Goal: Task Accomplishment & Management: Use online tool/utility

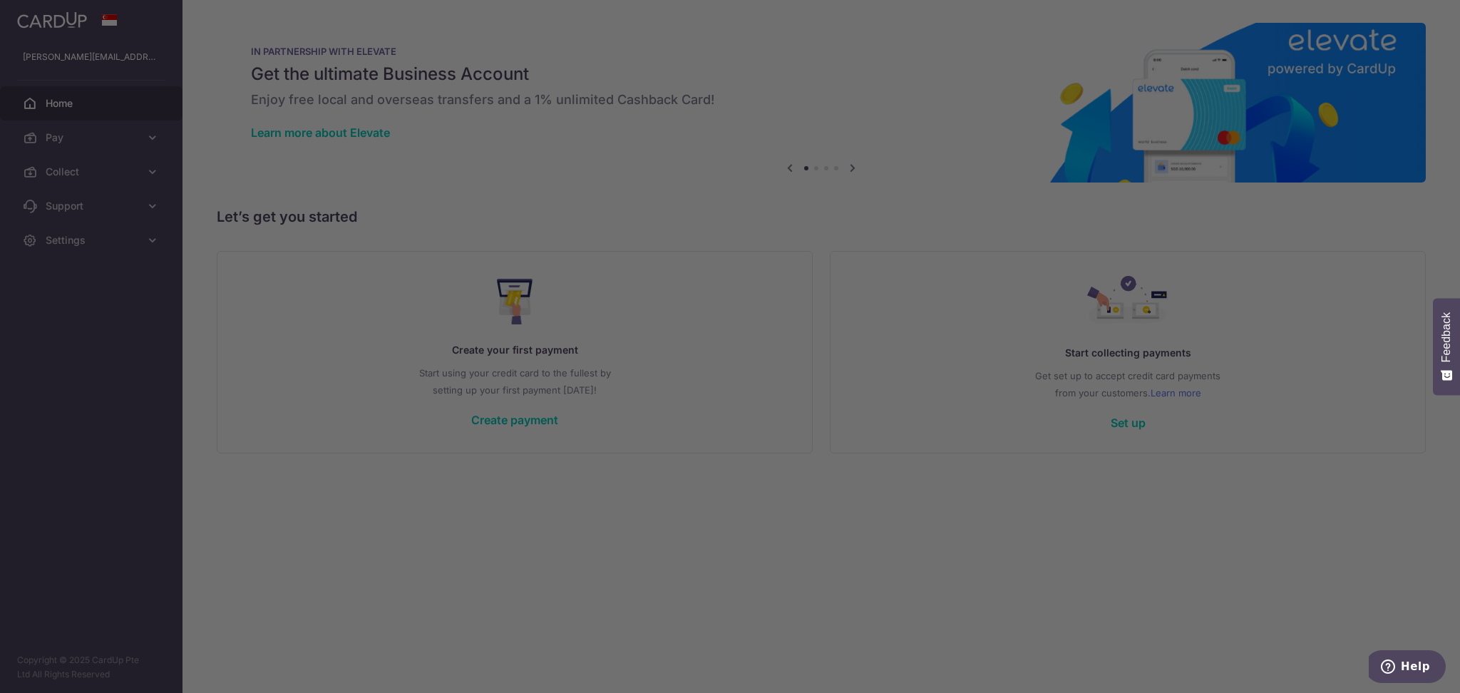
click at [63, 167] on div at bounding box center [737, 350] width 1475 height 700
click at [75, 187] on div at bounding box center [737, 350] width 1475 height 700
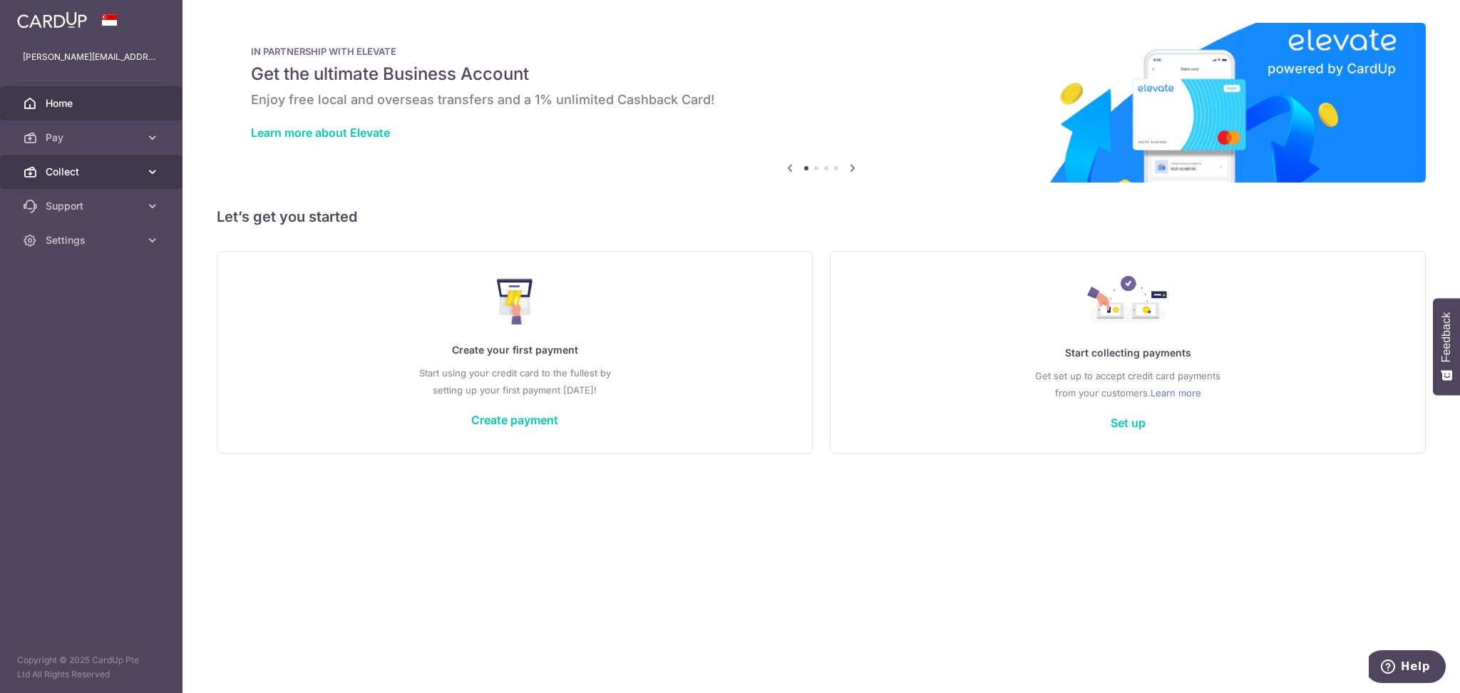
click at [70, 166] on span "Collect" at bounding box center [93, 172] width 94 height 14
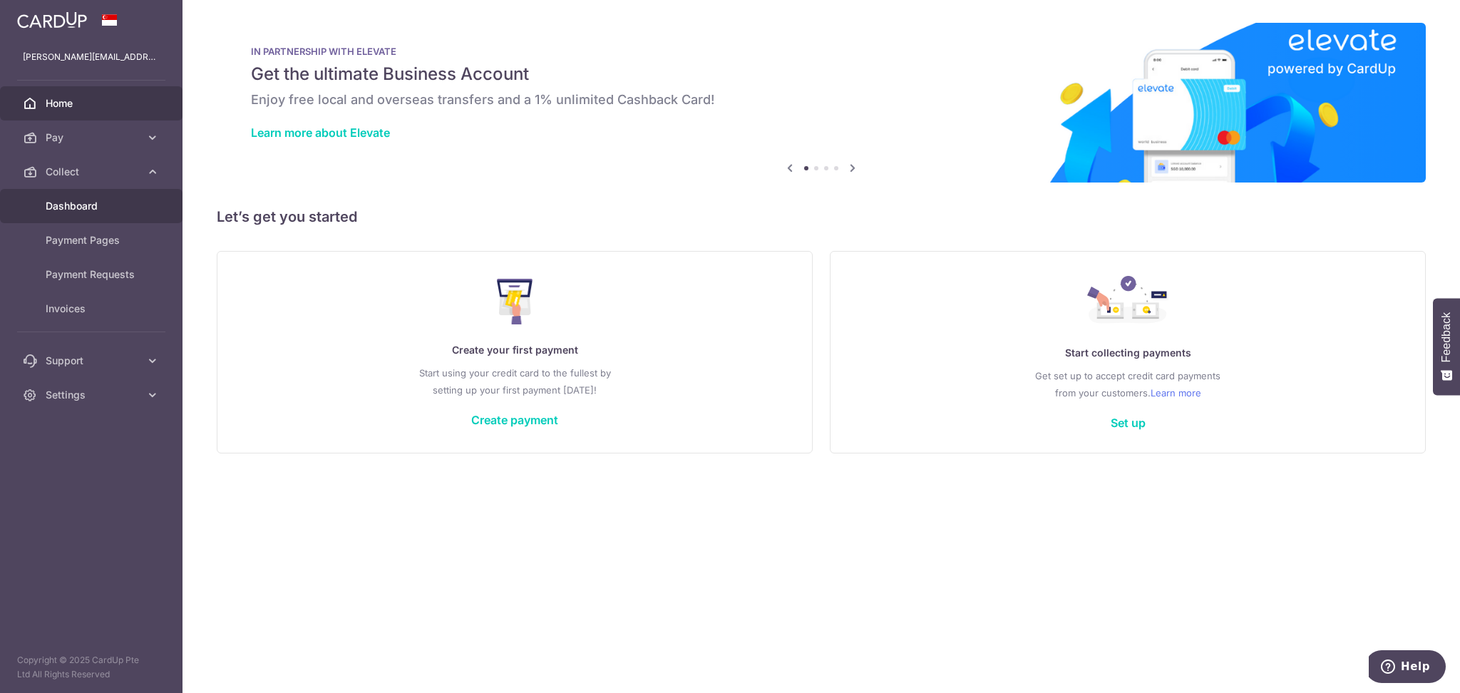
click at [89, 203] on span "Dashboard" at bounding box center [93, 206] width 94 height 14
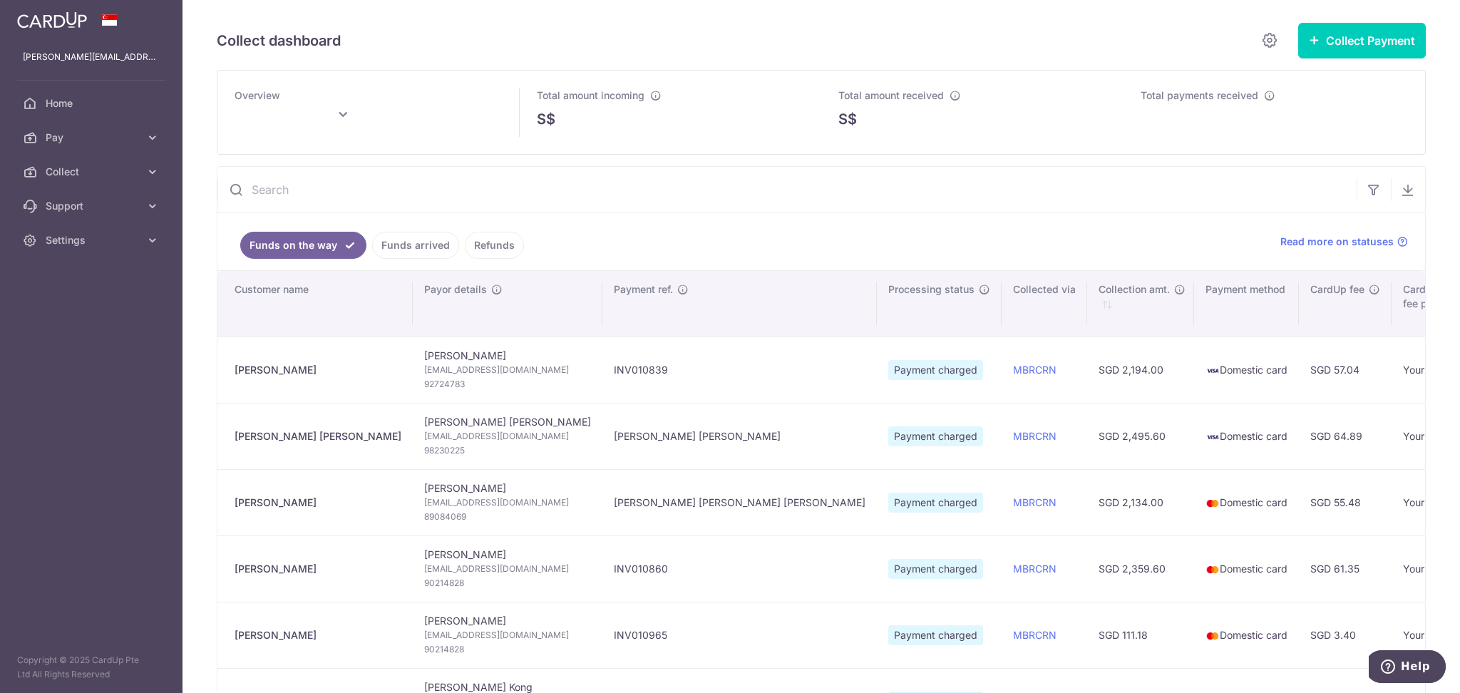
click at [402, 247] on link "Funds arrived" at bounding box center [415, 245] width 87 height 27
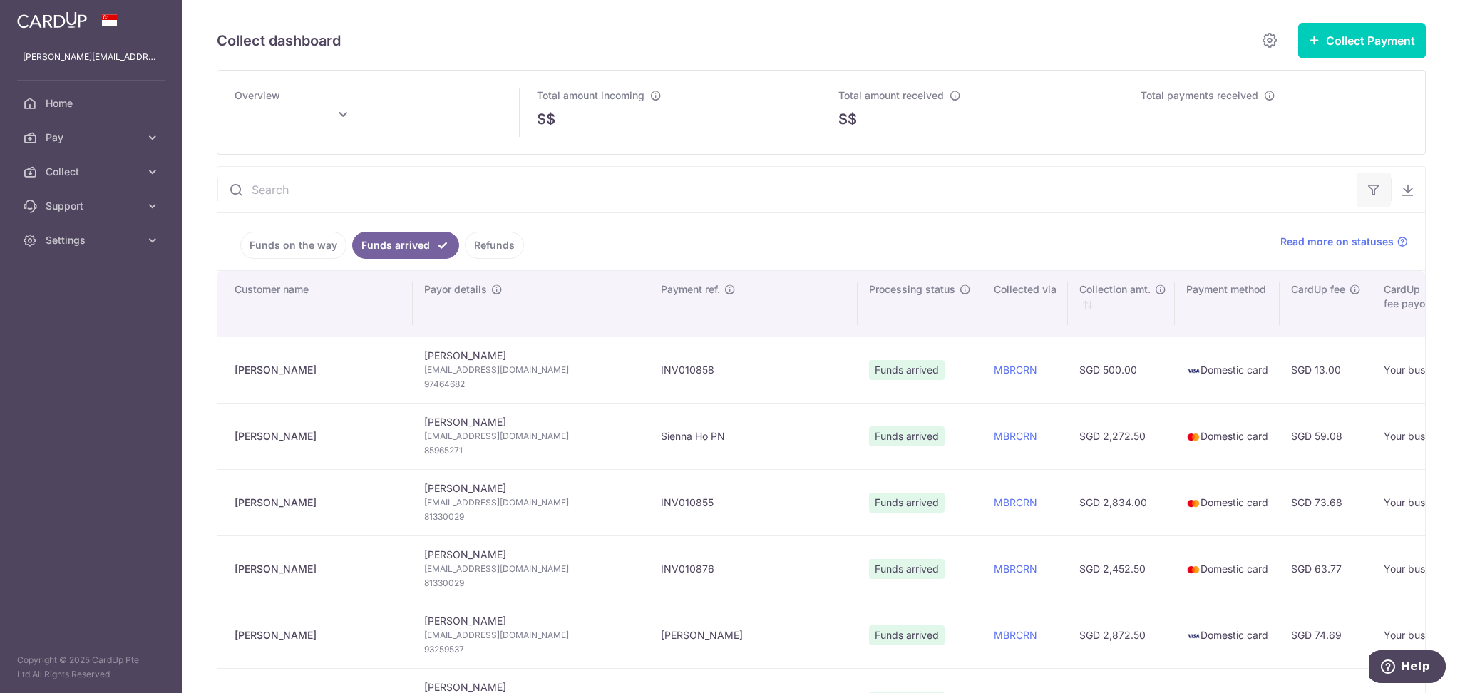
click at [1375, 195] on button "button" at bounding box center [1374, 190] width 34 height 34
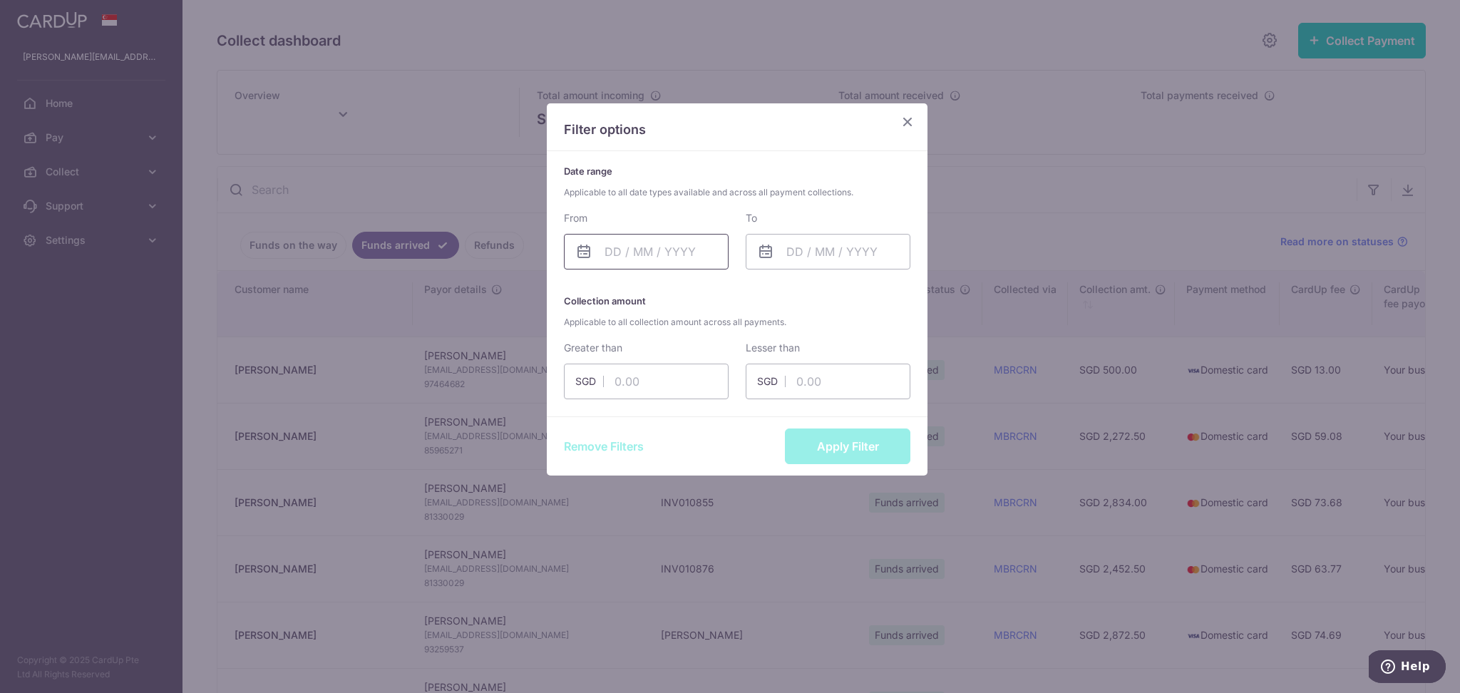
click at [644, 246] on input "text" at bounding box center [646, 252] width 165 height 36
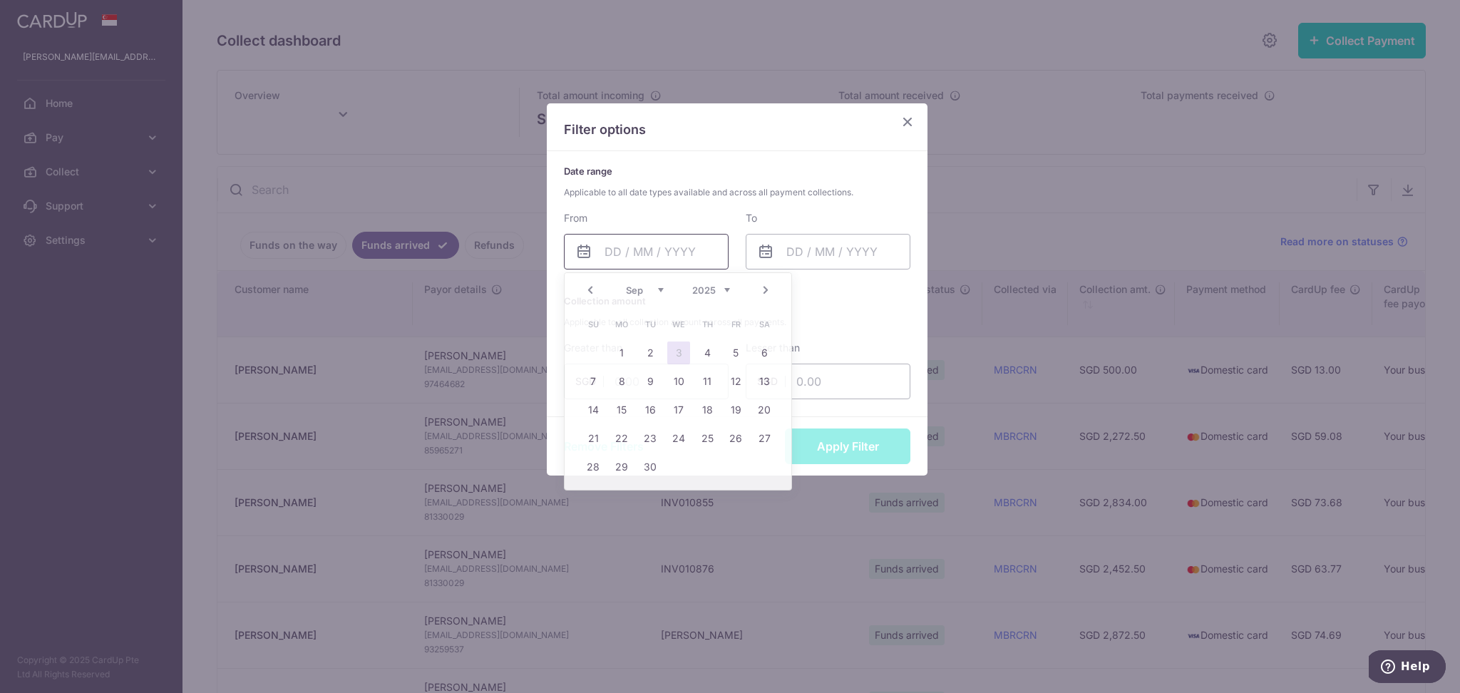
type input "[DATE]"
click at [619, 349] on link "1" at bounding box center [621, 353] width 23 height 23
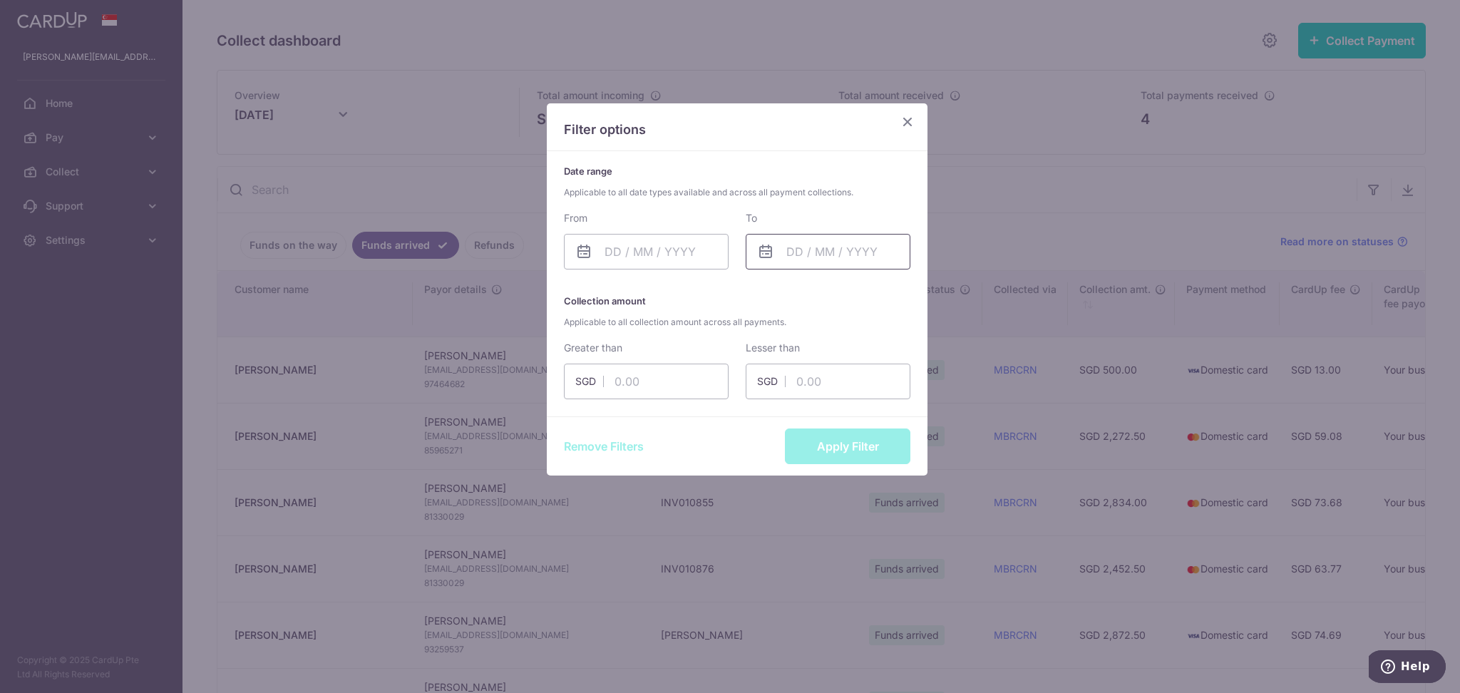
click at [808, 262] on input "text" at bounding box center [828, 252] width 165 height 36
click at [640, 258] on input "text" at bounding box center [646, 252] width 165 height 36
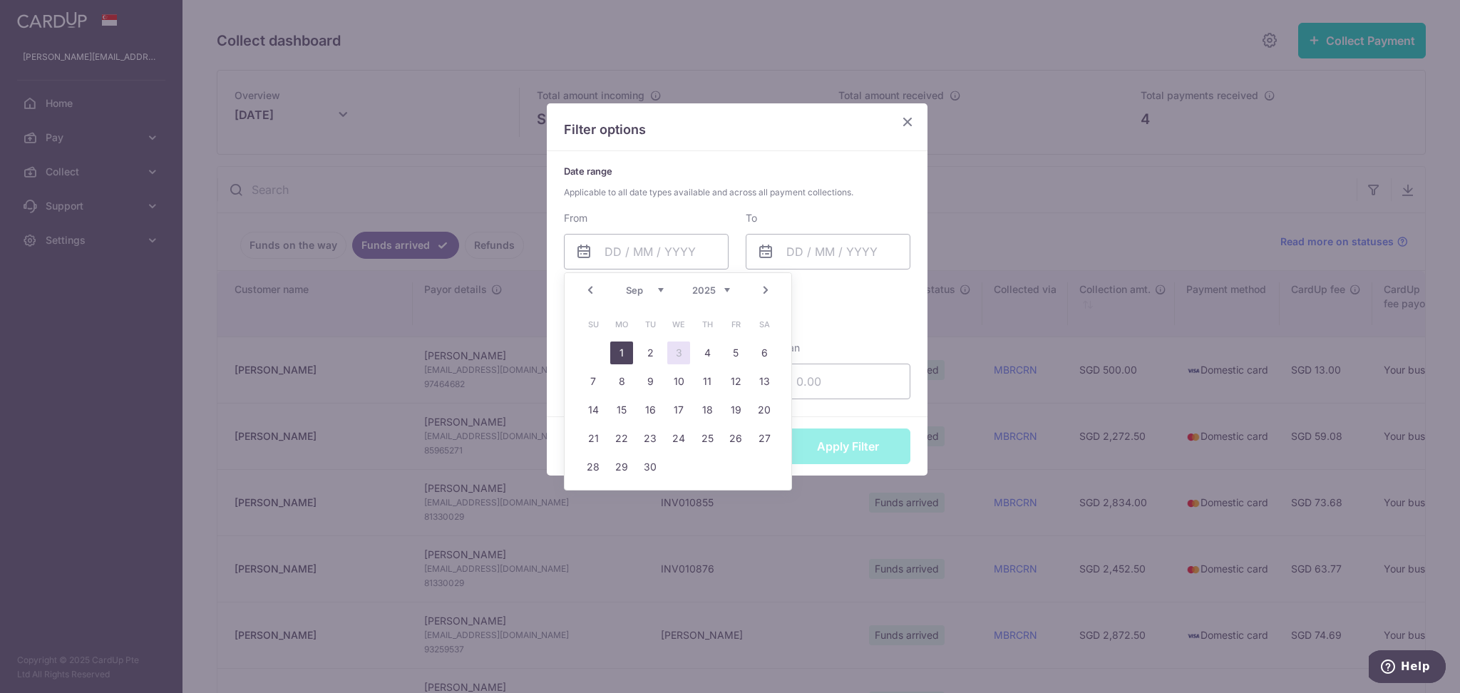
click at [632, 357] on link "1" at bounding box center [621, 353] width 23 height 23
type input "[DATE]"
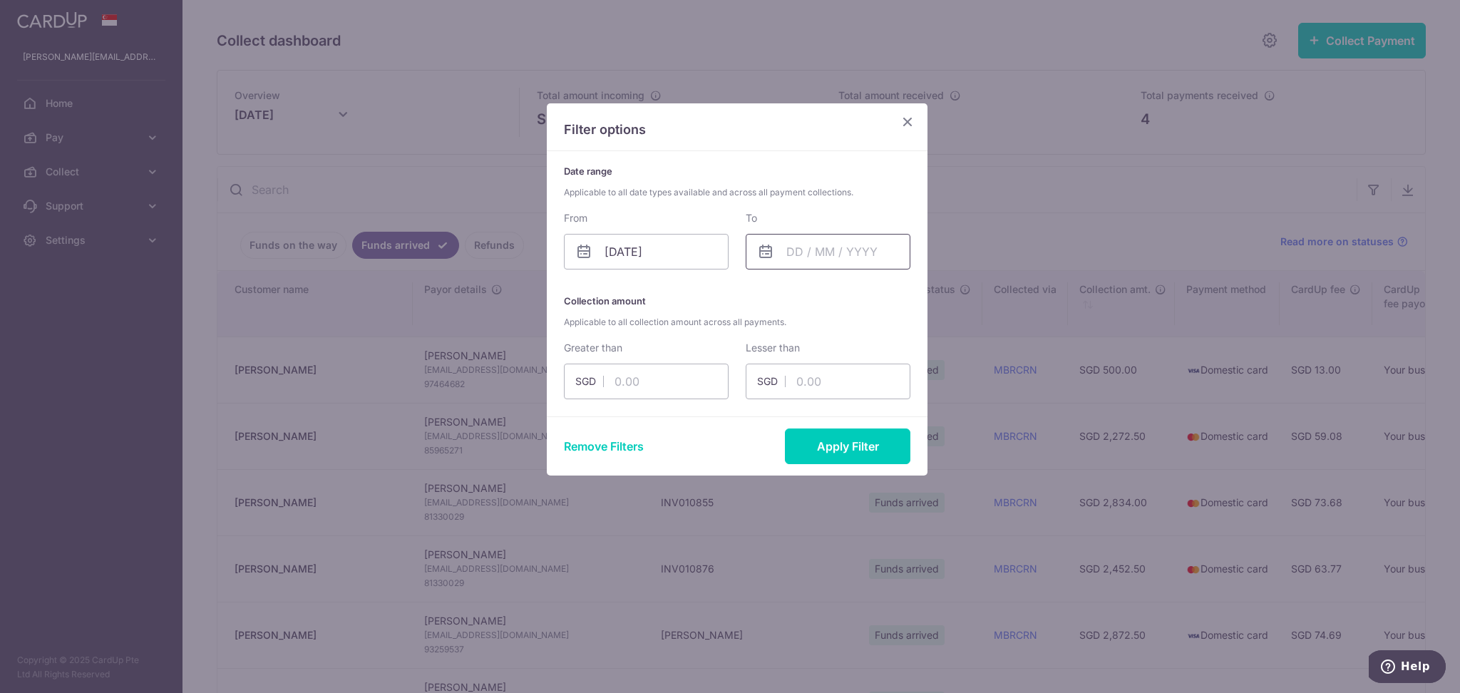
drag, startPoint x: 817, startPoint y: 263, endPoint x: 831, endPoint y: 271, distance: 15.7
click at [818, 263] on input "text" at bounding box center [828, 252] width 165 height 36
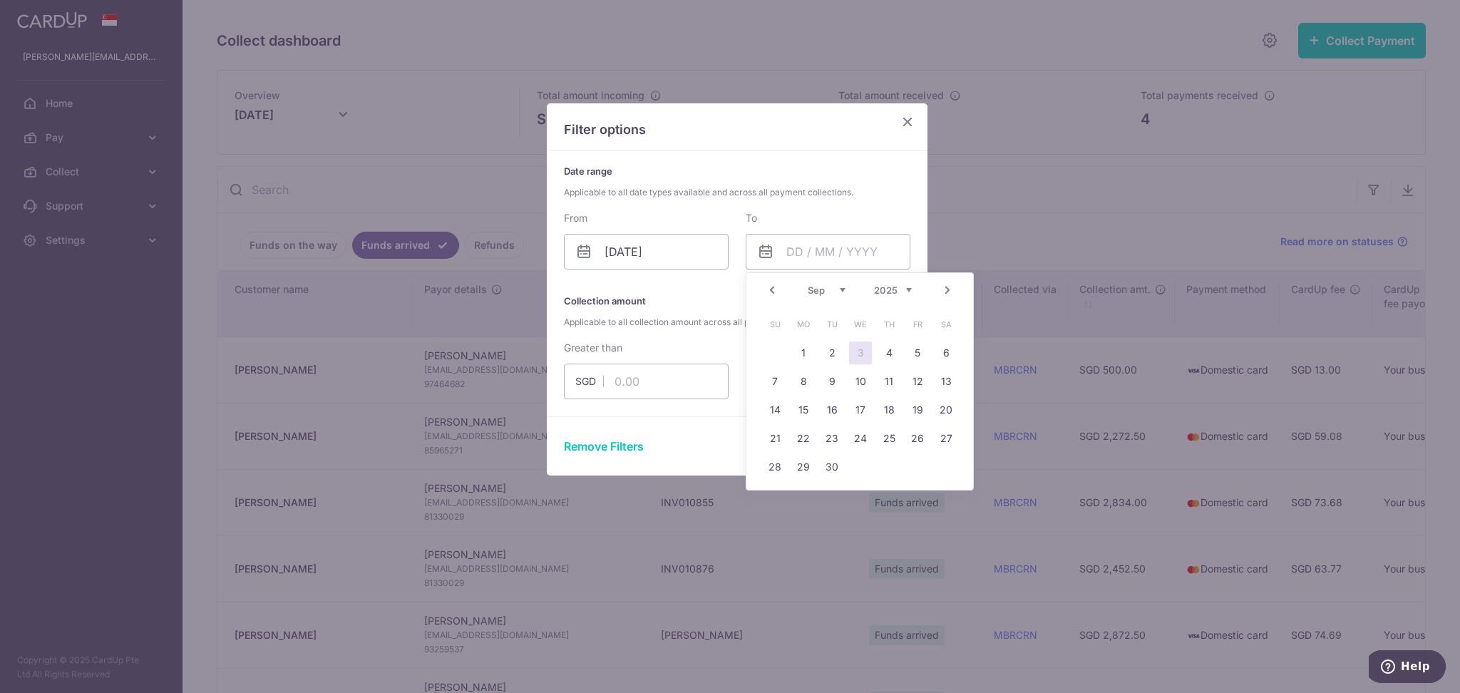
click at [859, 355] on link "3" at bounding box center [860, 353] width 23 height 23
type input "[DATE]"
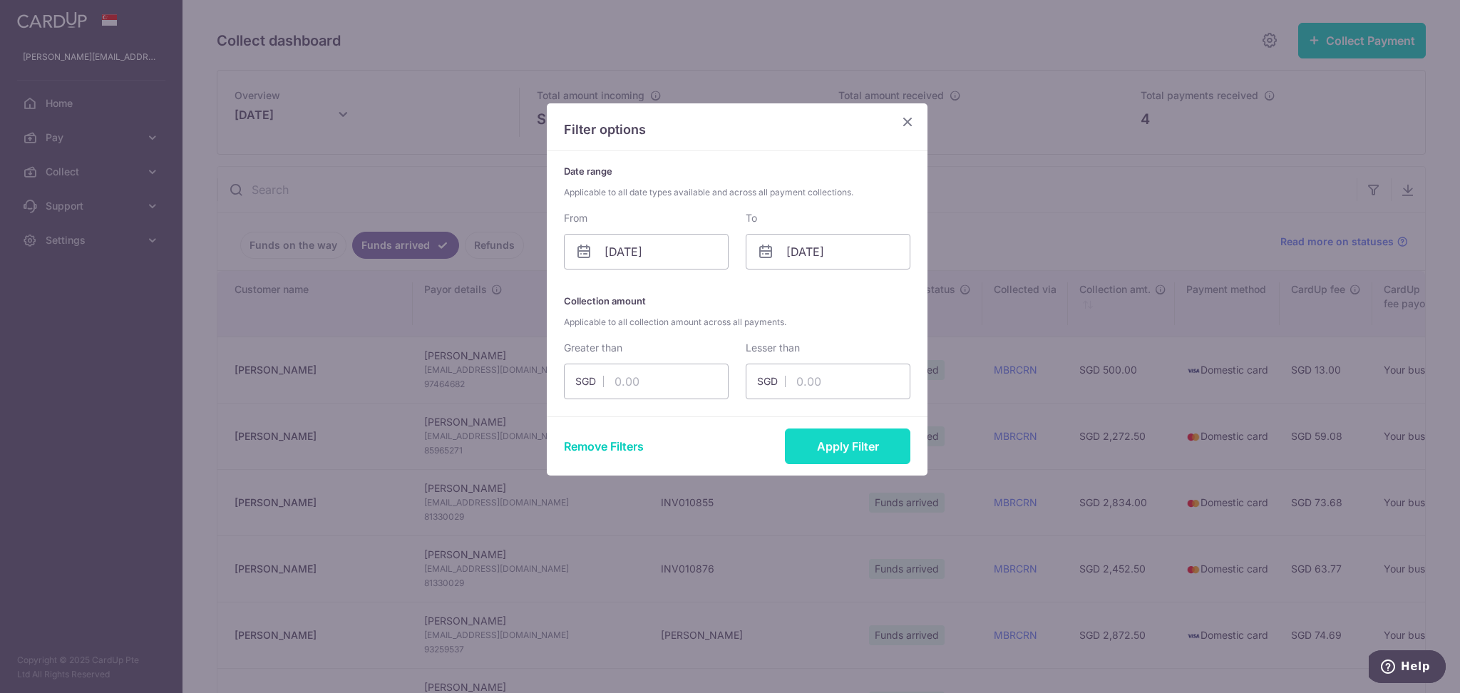
click at [833, 452] on button "Apply Filter" at bounding box center [847, 447] width 125 height 36
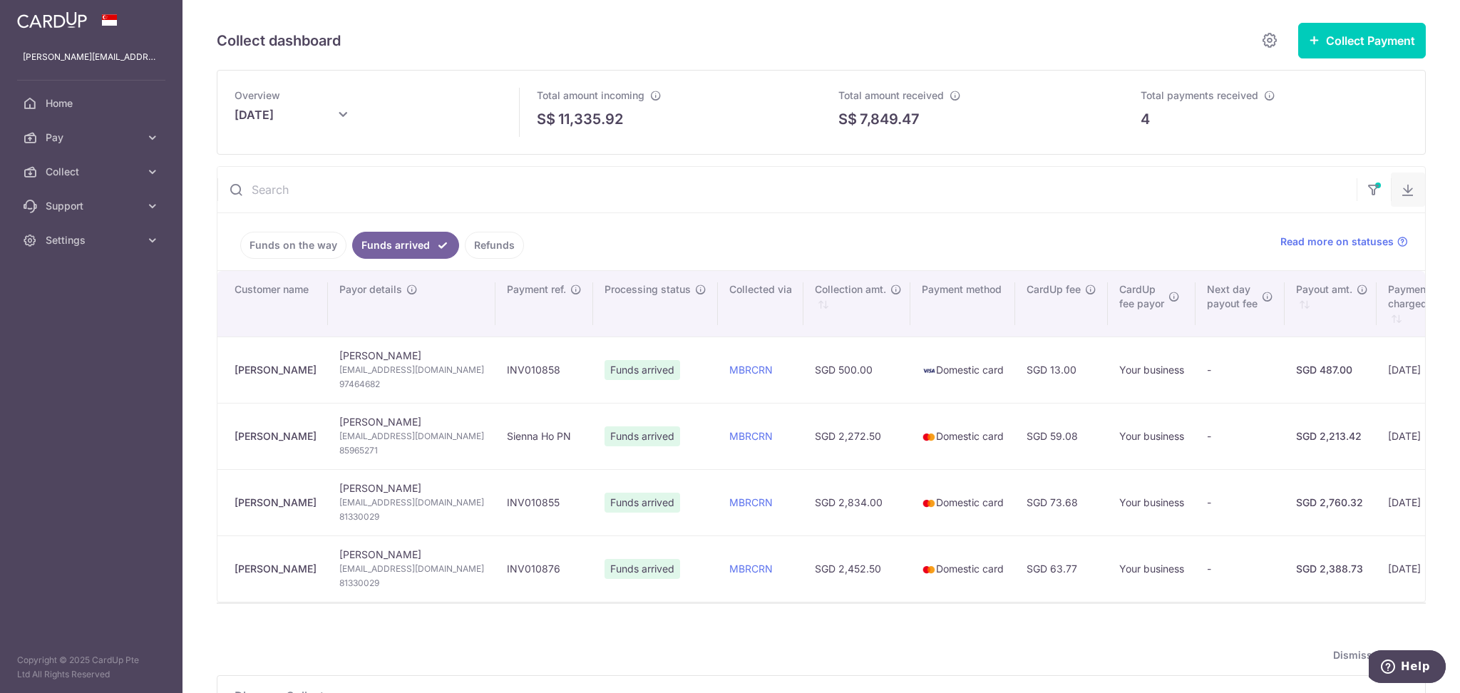
click at [1401, 190] on icon "button" at bounding box center [1408, 190] width 14 height 14
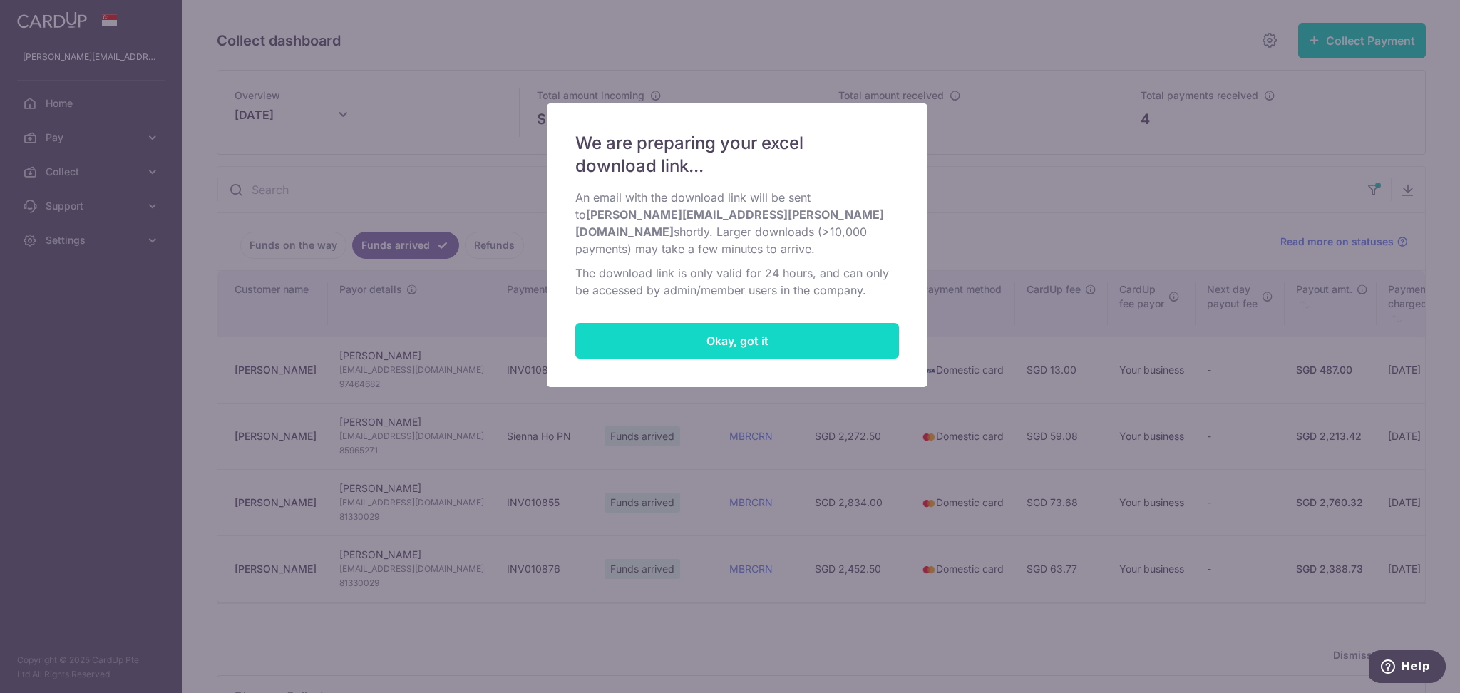
click at [674, 347] on button "Okay, got it" at bounding box center [737, 341] width 324 height 36
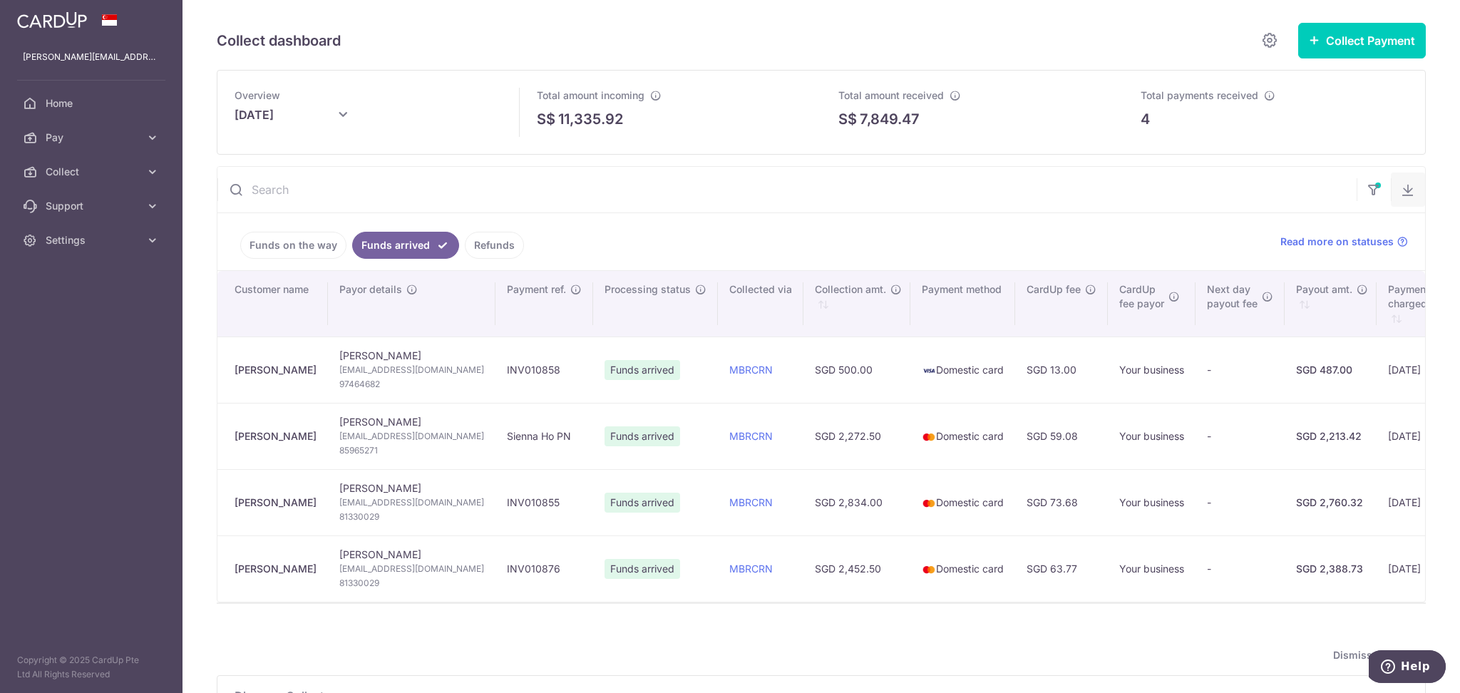
drag, startPoint x: 1402, startPoint y: 194, endPoint x: 1393, endPoint y: 195, distance: 8.6
click at [1401, 195] on icon "button" at bounding box center [1408, 190] width 14 height 14
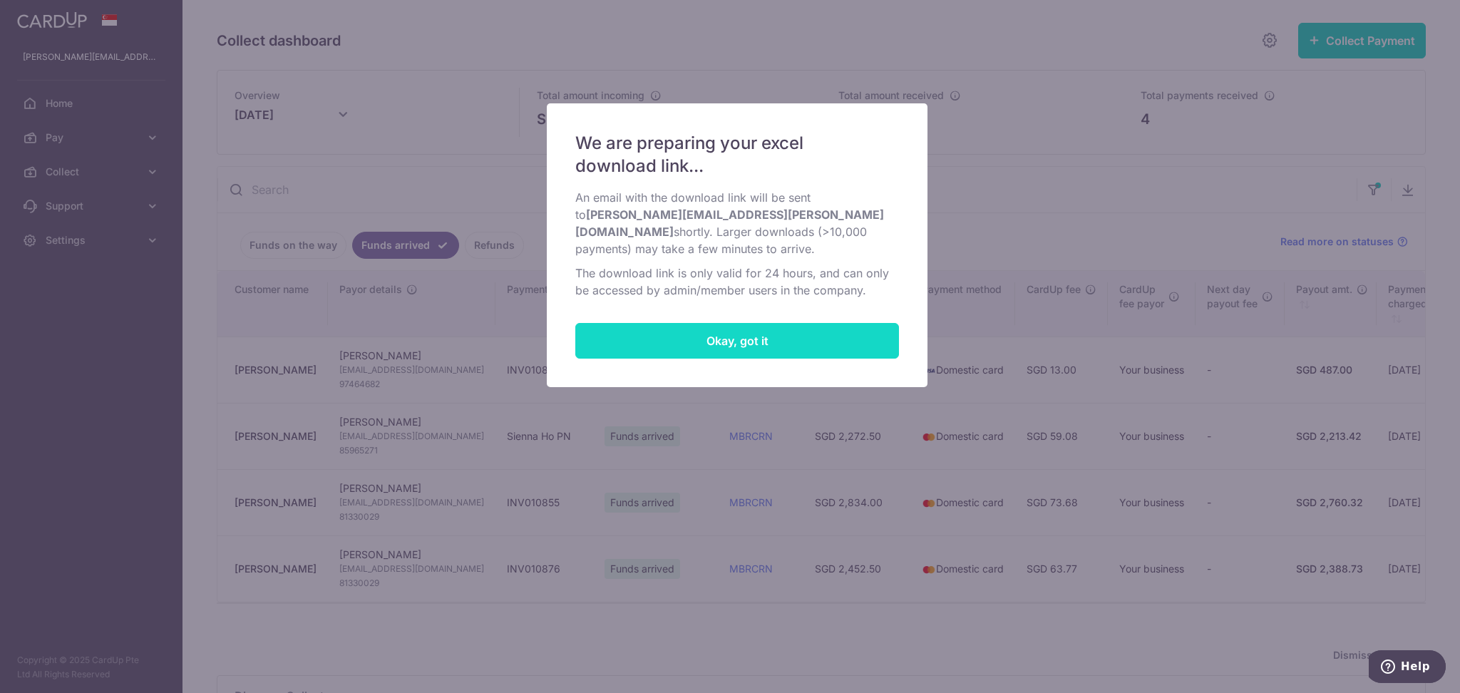
click at [709, 349] on button "Okay, got it" at bounding box center [737, 341] width 324 height 36
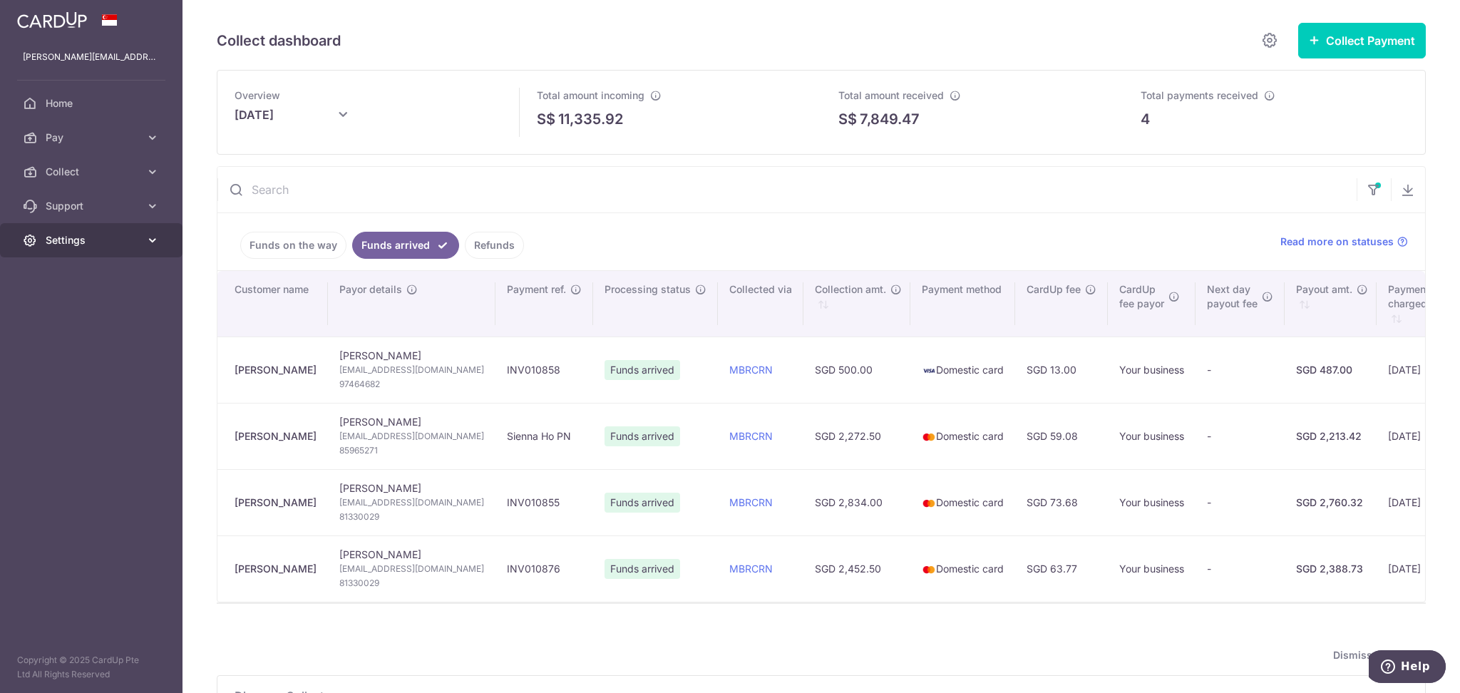
click at [80, 223] on link "Settings" at bounding box center [91, 240] width 183 height 34
click at [68, 306] on span "Logout" at bounding box center [93, 309] width 94 height 14
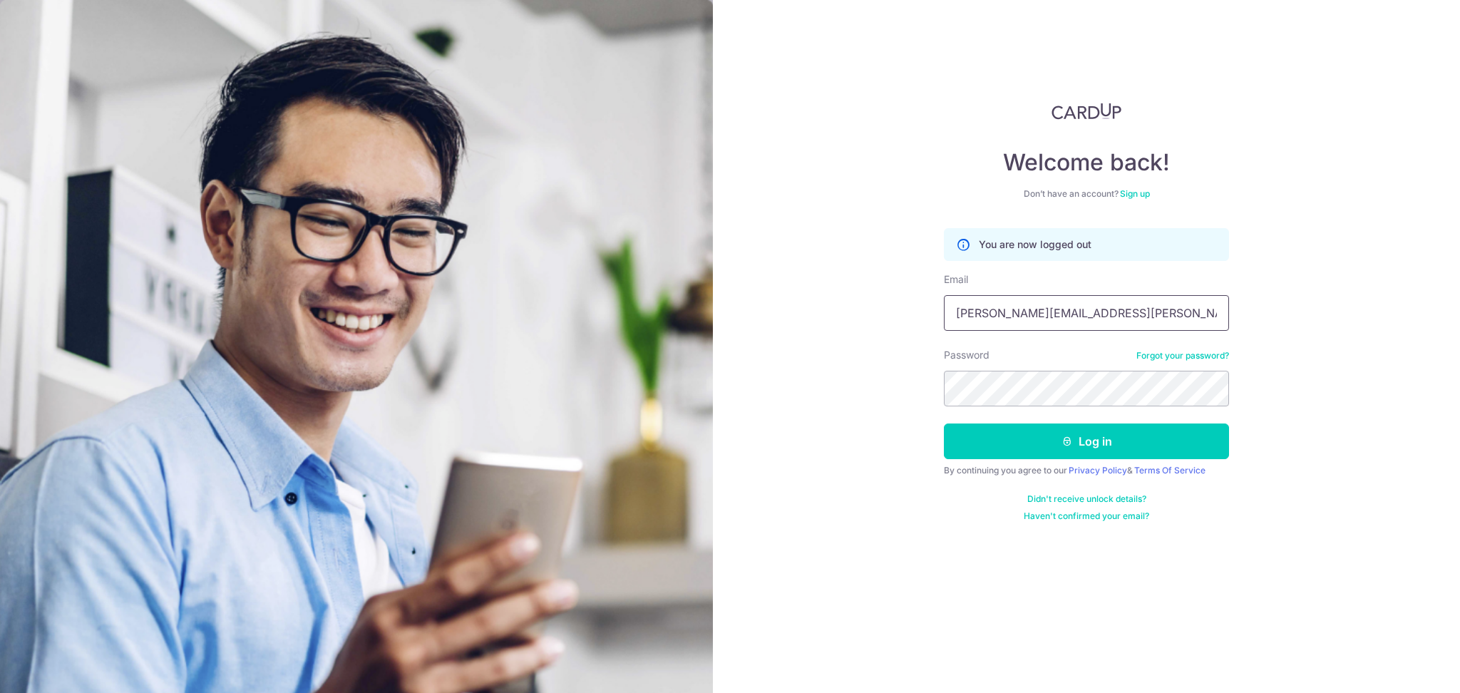
click at [1102, 313] on input "[PERSON_NAME][EMAIL_ADDRESS][PERSON_NAME][DOMAIN_NAME]" at bounding box center [1086, 313] width 285 height 36
type input "accountreceivable@global-eduhub.com"
click at [970, 441] on button "Log in" at bounding box center [1086, 442] width 285 height 36
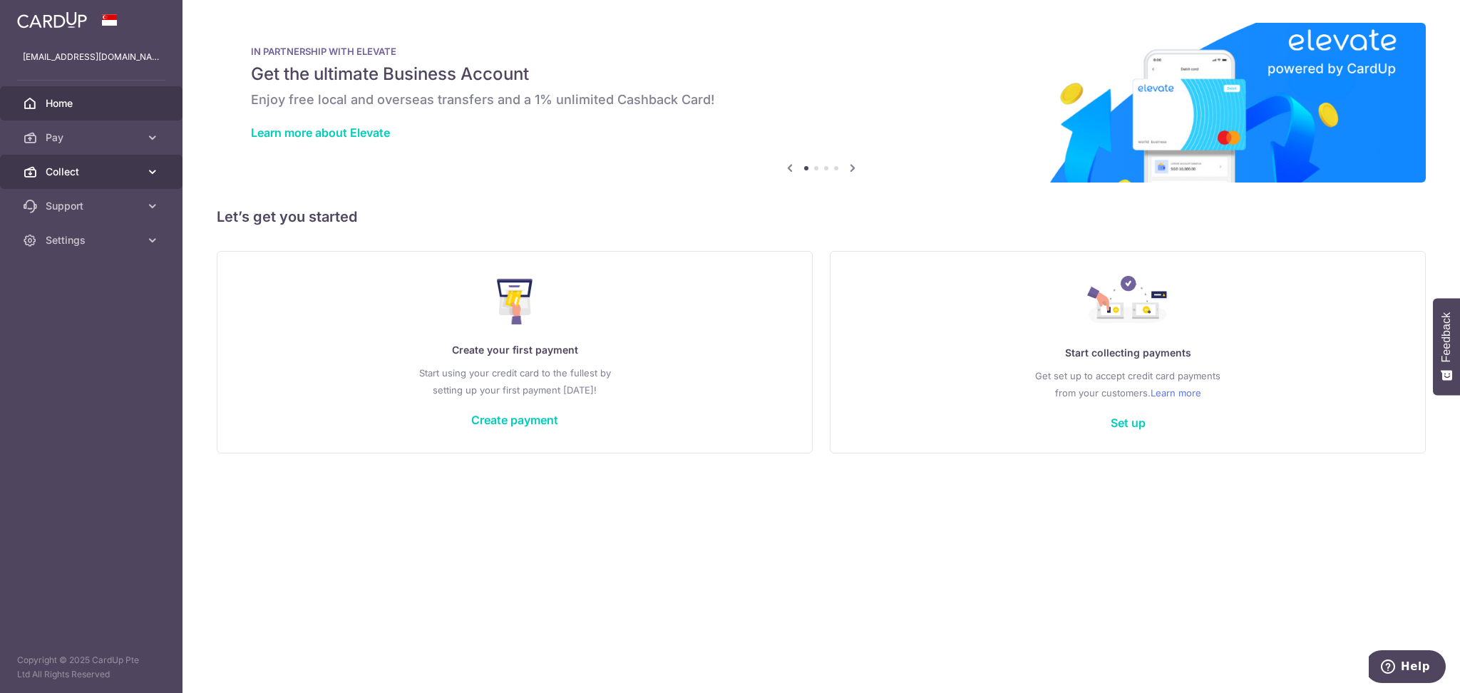
click at [60, 172] on span "Collect" at bounding box center [93, 172] width 94 height 14
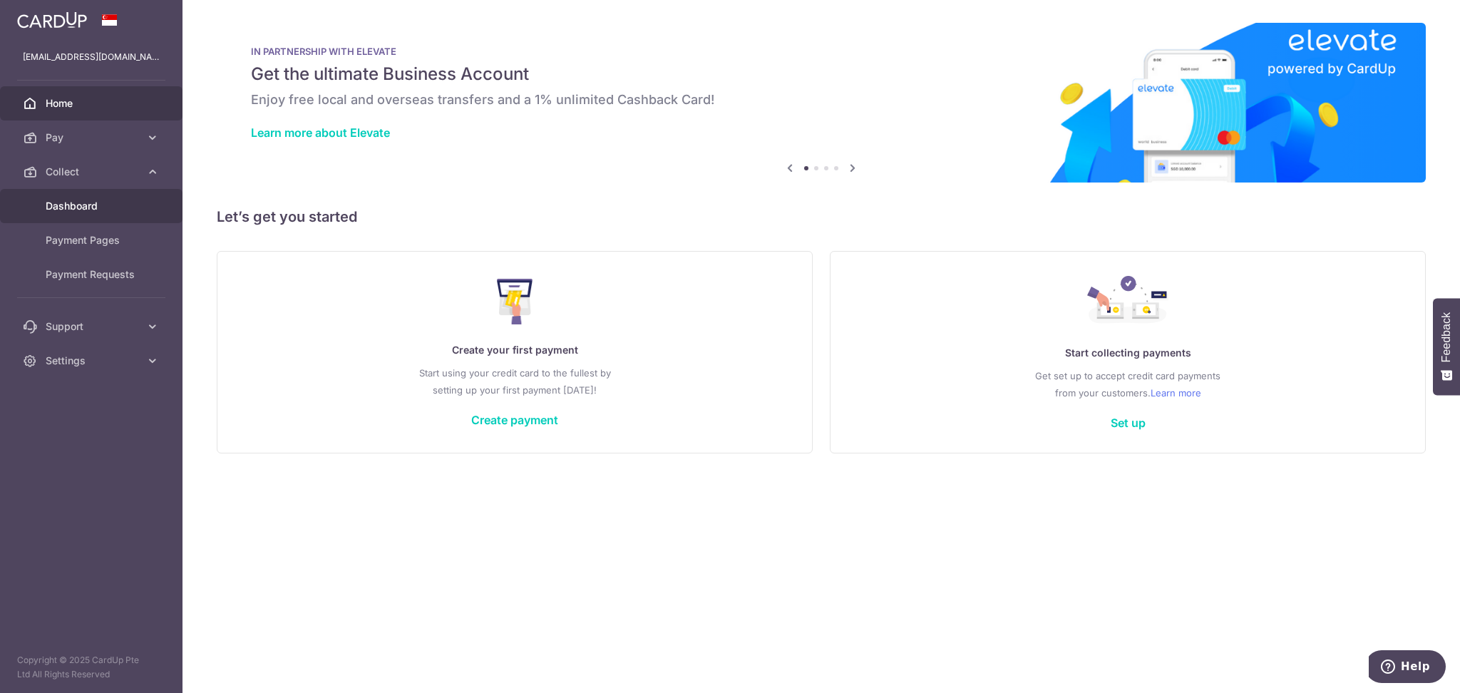
click at [87, 210] on span "Dashboard" at bounding box center [93, 206] width 94 height 14
